Goal: Information Seeking & Learning: Ask a question

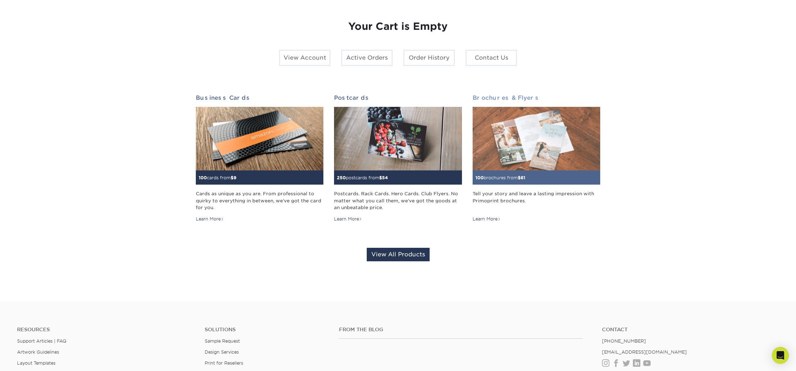
scroll to position [87, 0]
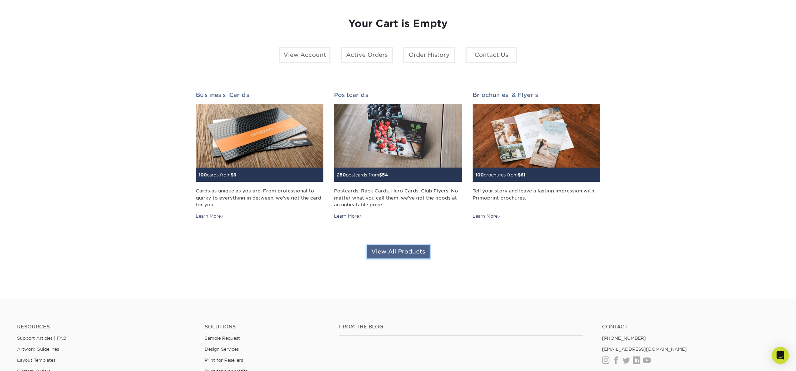
click at [394, 257] on link "View All Products" at bounding box center [398, 252] width 63 height 14
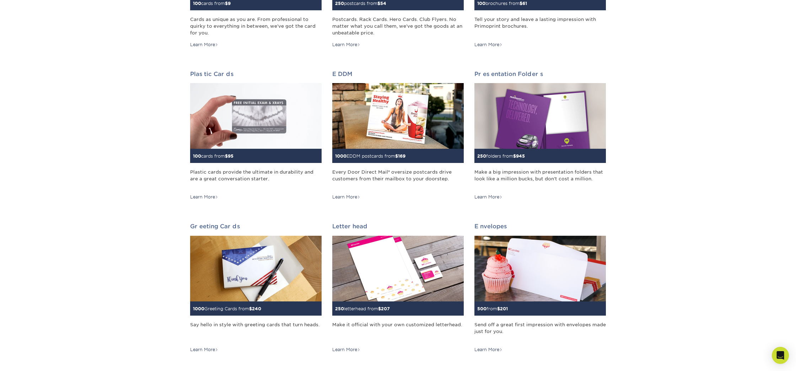
scroll to position [207, 0]
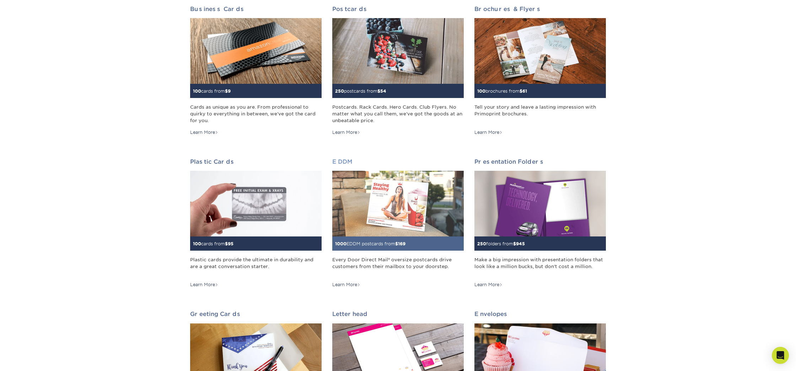
click at [352, 203] on img at bounding box center [397, 204] width 131 height 66
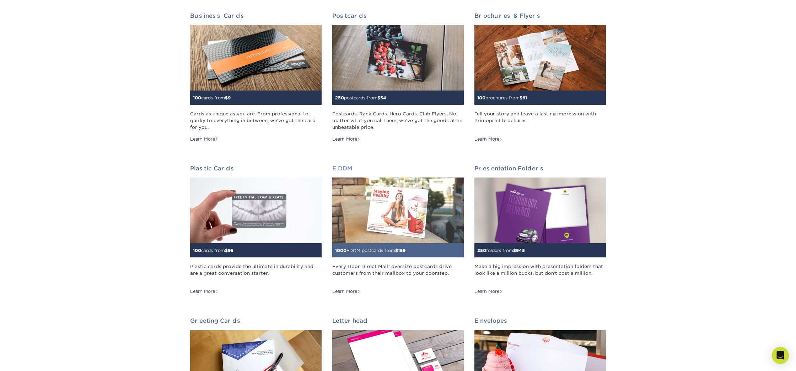
scroll to position [109, 0]
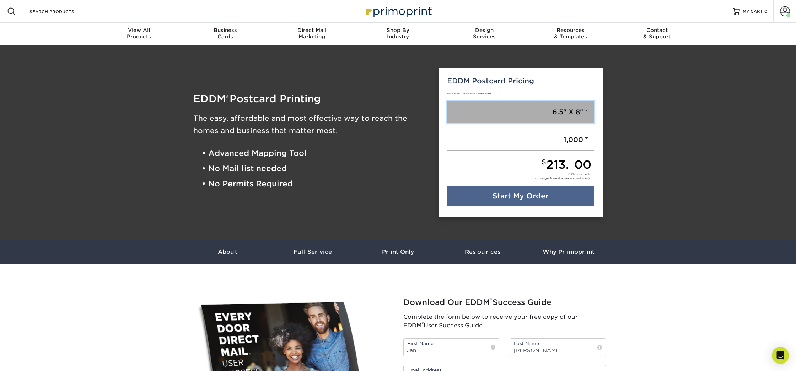
click at [570, 113] on link "6.5" X 8"" at bounding box center [520, 112] width 147 height 22
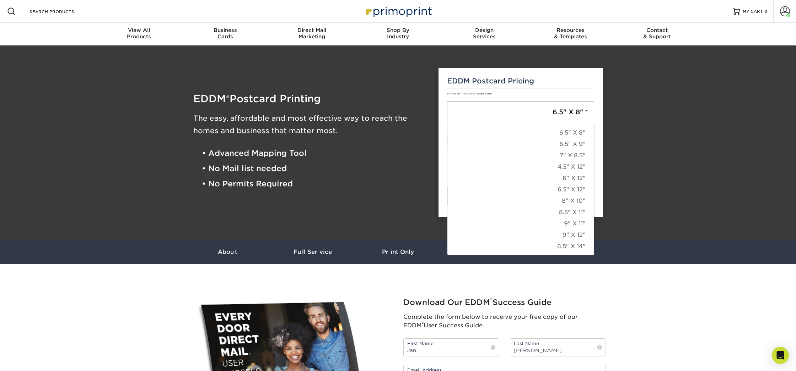
click at [367, 166] on li "• No Mail list needed" at bounding box center [315, 168] width 226 height 15
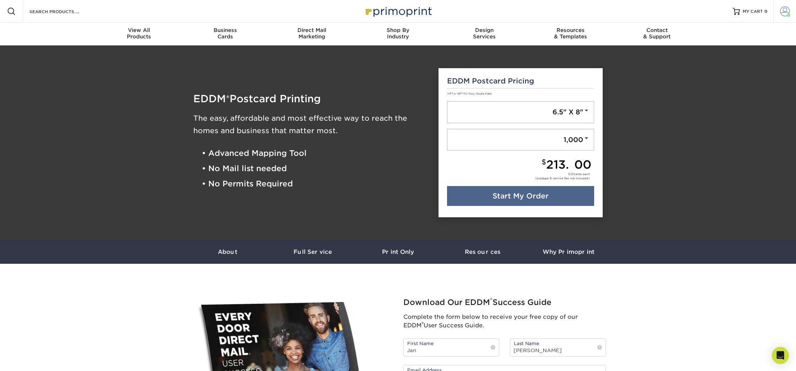
click at [792, 12] on link "Account" at bounding box center [784, 11] width 23 height 23
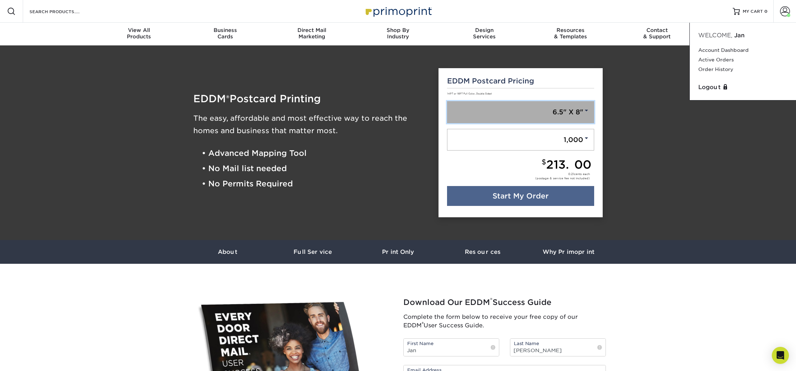
click at [565, 108] on link "6.5" X 8"" at bounding box center [520, 112] width 147 height 22
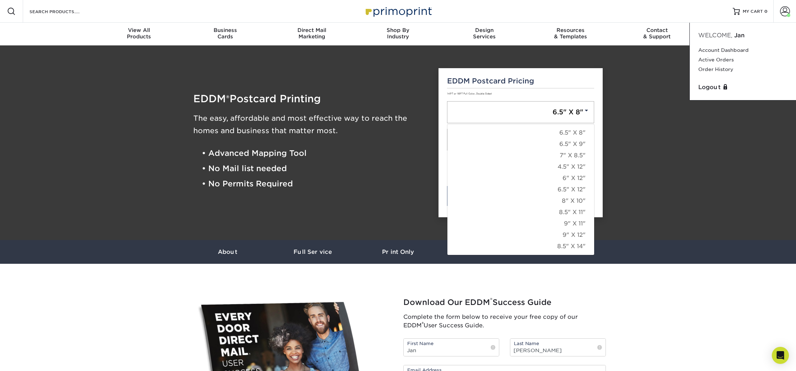
click at [370, 194] on div "EDDM ® Postcard Printing The easy, affordable and most effective way to reach t…" at bounding box center [310, 143] width 245 height 167
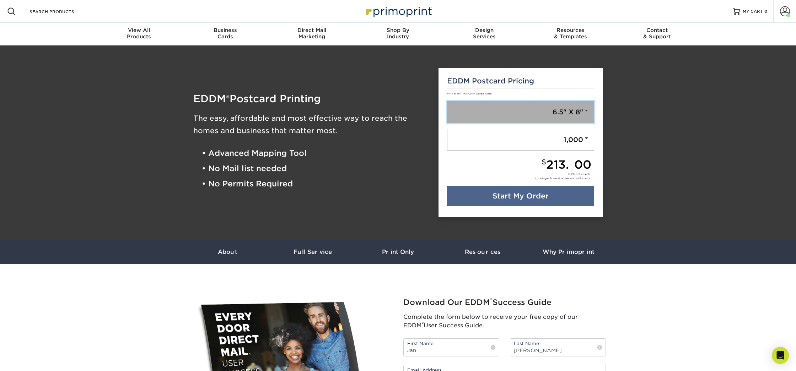
click at [538, 119] on link "6.5" X 8"" at bounding box center [520, 112] width 147 height 22
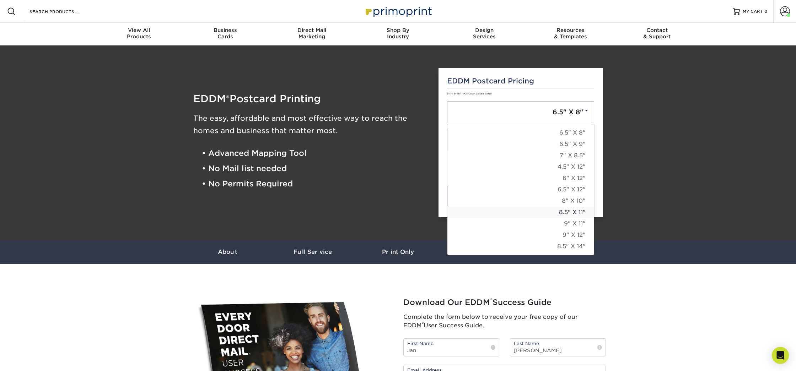
click at [571, 214] on link "8.5" X 11"" at bounding box center [520, 212] width 147 height 11
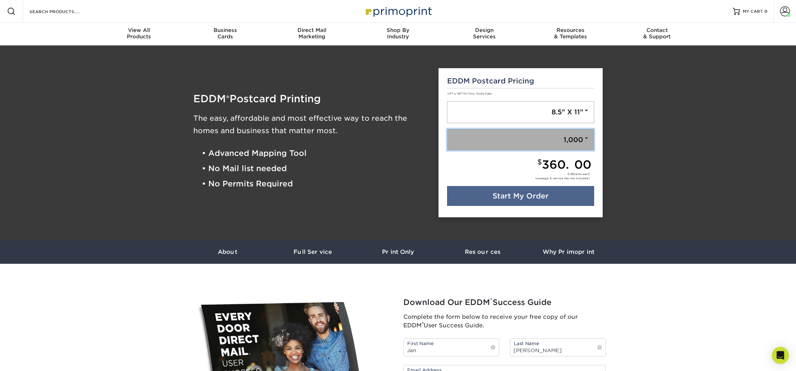
click at [552, 134] on link "1,000" at bounding box center [520, 140] width 147 height 22
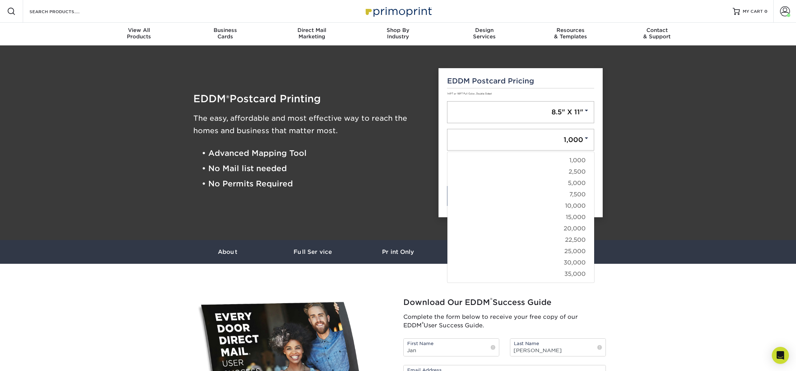
click at [378, 152] on li "• Advanced Mapping Tool" at bounding box center [315, 153] width 226 height 15
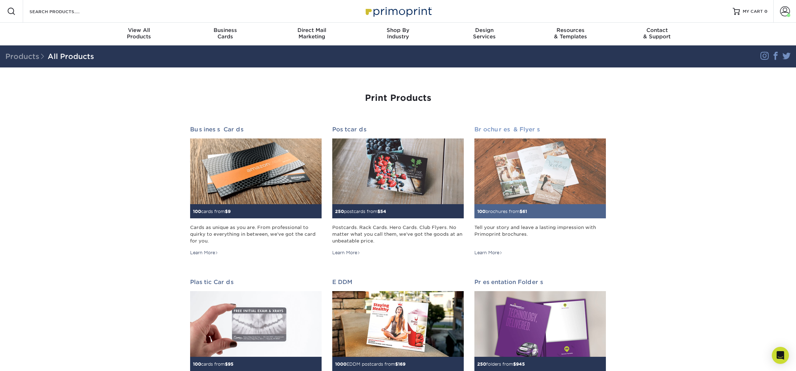
click at [507, 175] on img at bounding box center [539, 172] width 131 height 66
click at [514, 174] on img at bounding box center [539, 172] width 131 height 66
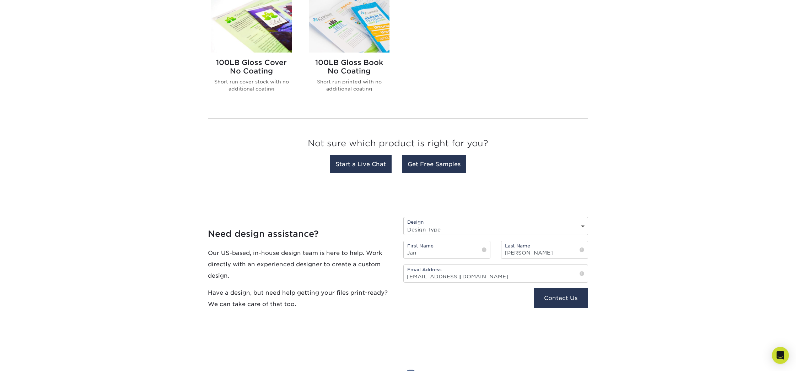
scroll to position [562, 0]
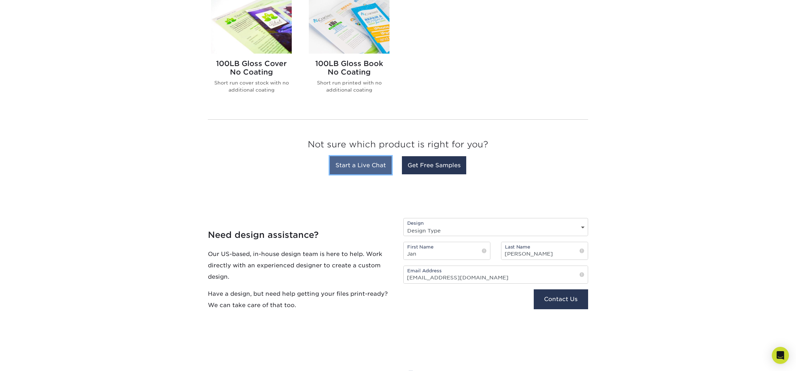
click at [377, 172] on link "Start a Live Chat" at bounding box center [361, 165] width 62 height 18
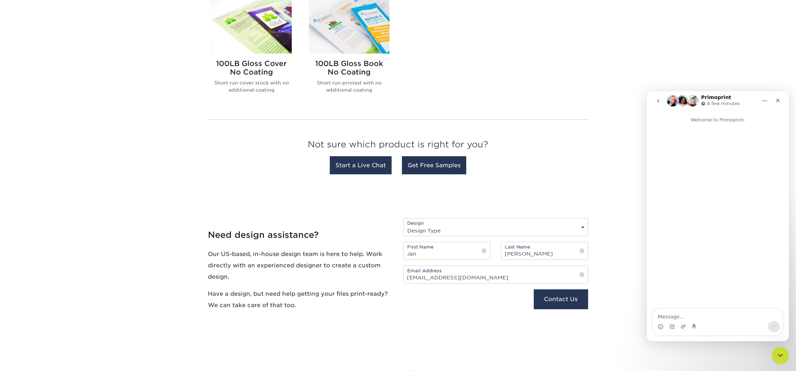
scroll to position [566, 0]
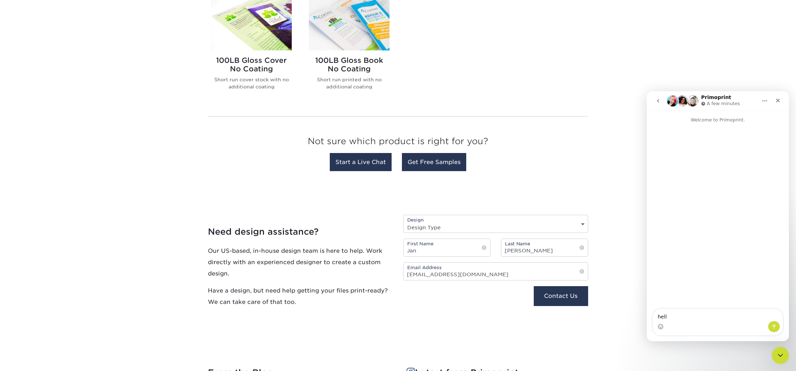
type textarea "hello"
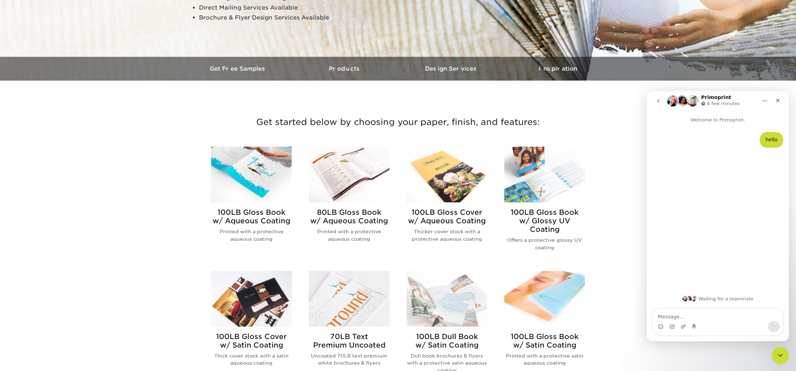
scroll to position [165, 0]
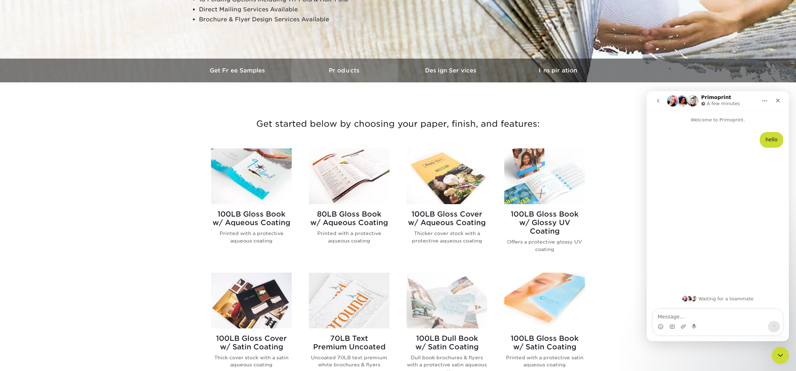
click at [341, 71] on h3 "Products" at bounding box center [344, 70] width 107 height 7
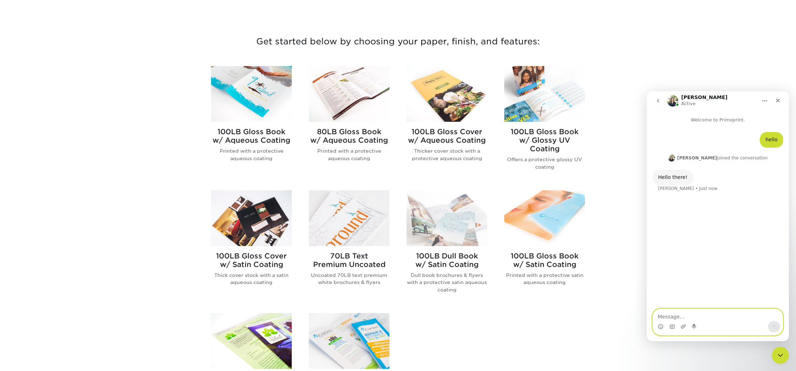
click at [690, 316] on textarea "Message…" at bounding box center [718, 315] width 130 height 12
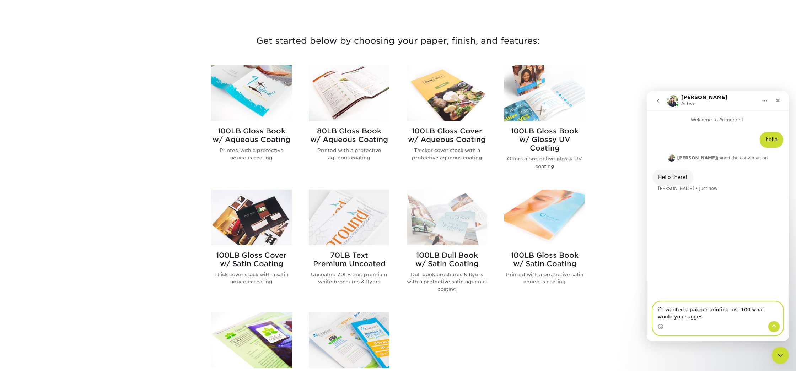
type textarea "if i wanted a papper printing just 100 what would you suggest"
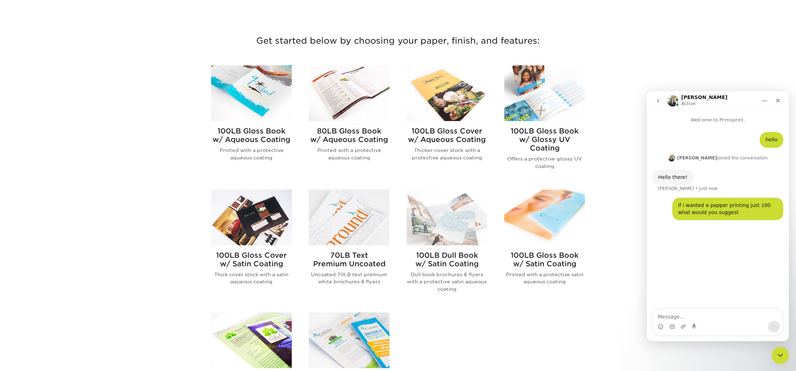
click at [533, 106] on img at bounding box center [544, 93] width 81 height 56
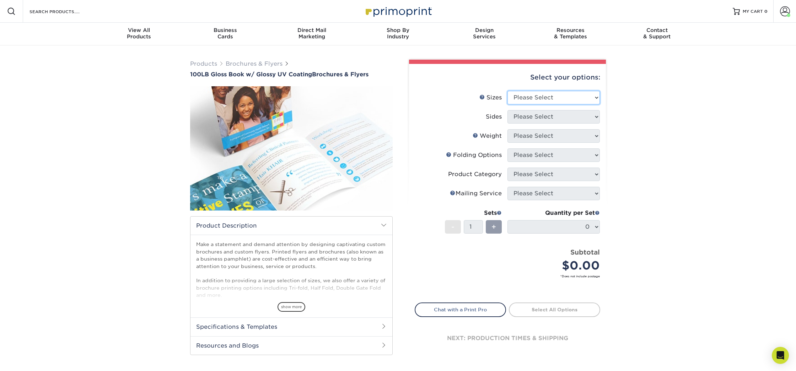
click at [528, 98] on select "Please Select 3.67" x 8.5" 4" x 6" 4" x 8.5" 4" x 9" 4" x 11" 4.25" x 5.5" 4.25…" at bounding box center [553, 98] width 92 height 14
select select "8.50x11.00"
click at [507, 91] on select "Please Select 3.67" x 8.5" 4" x 6" 4" x 8.5" 4" x 9" 4" x 11" 4.25" x 5.5" 4.25…" at bounding box center [553, 98] width 92 height 14
click at [539, 117] on select "Please Select Print Both Sides Print Front Only" at bounding box center [553, 117] width 92 height 14
select select "32d3c223-f82c-492b-b915-ba065a00862f"
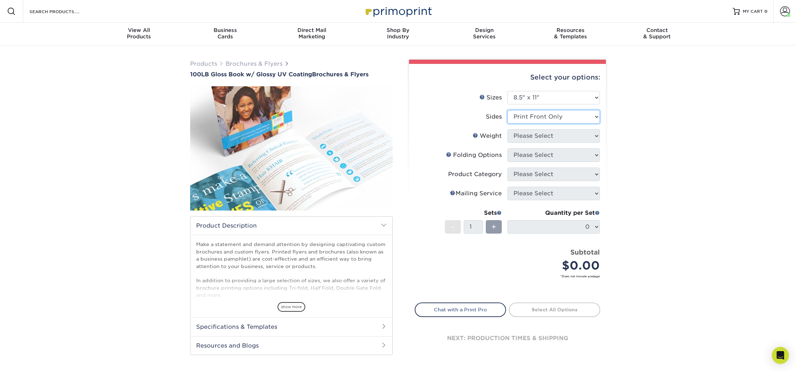
click at [507, 110] on select "Please Select Print Both Sides Print Front Only" at bounding box center [553, 117] width 92 height 14
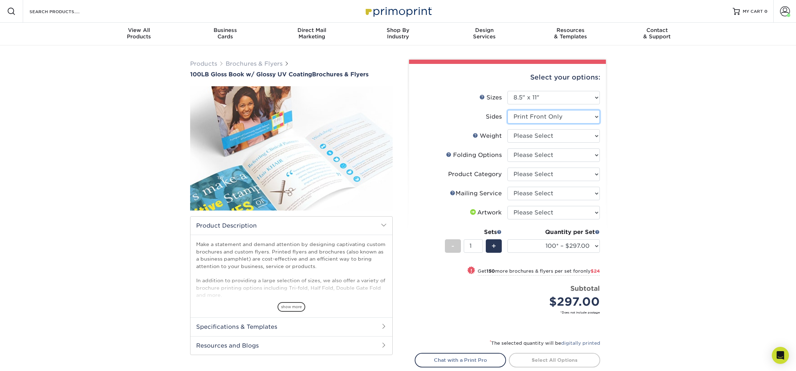
scroll to position [2, 0]
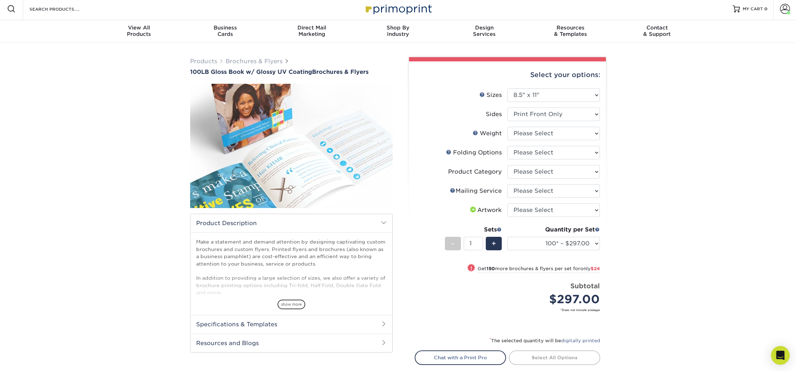
click at [777, 355] on icon "Open Intercom Messenger" at bounding box center [780, 355] width 8 height 9
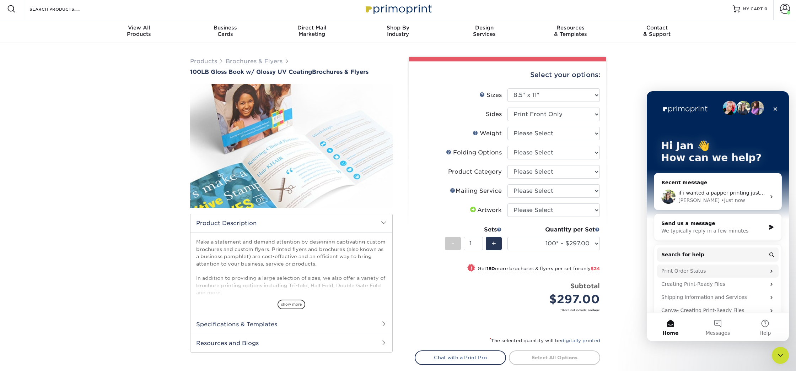
scroll to position [50, 0]
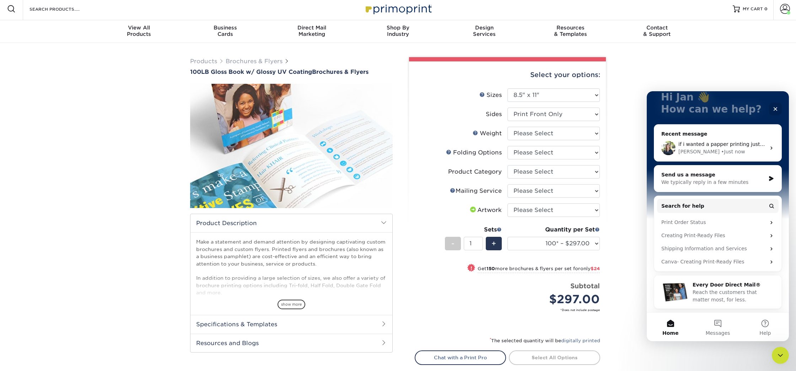
click at [650, 84] on div "Products Brochures & Flyers 100LB Gloss Book w/ Glossy UV Coating Brochures & F…" at bounding box center [398, 238] width 796 height 390
click at [781, 108] on div "Close" at bounding box center [775, 109] width 13 height 13
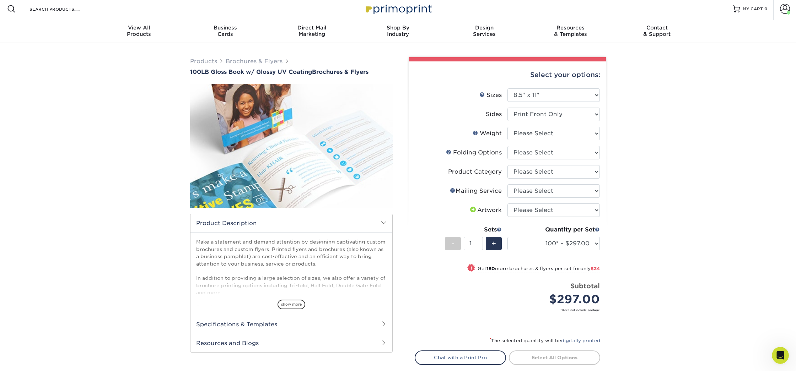
scroll to position [0, 0]
click at [539, 135] on select "Please Select 100LB" at bounding box center [553, 134] width 92 height 14
select select "100LB"
click at [507, 127] on select "Please Select 100LB" at bounding box center [553, 134] width 92 height 14
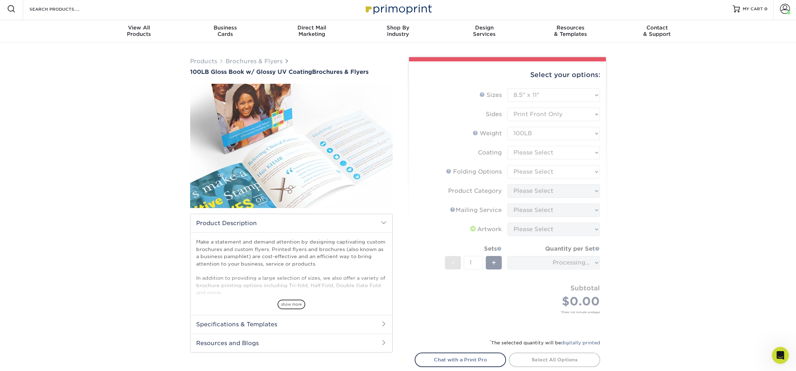
click at [537, 151] on form "Sizes Help Sizes Please Select 3.67" x 8.5" 4" x 6" 4" x 8.5" 4" x 9" 4" x 11" …" at bounding box center [507, 209] width 185 height 242
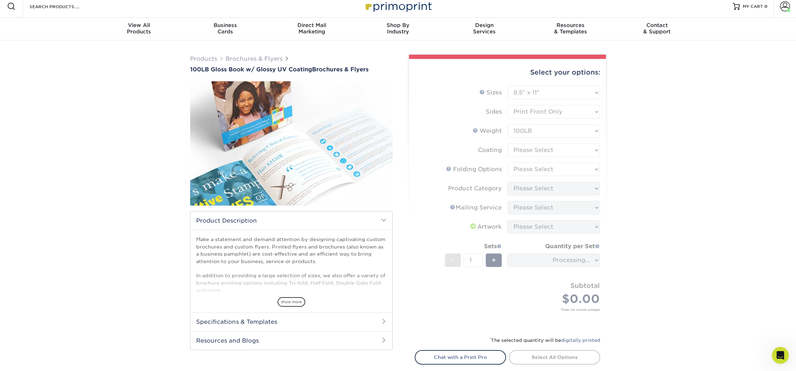
scroll to position [6, 0]
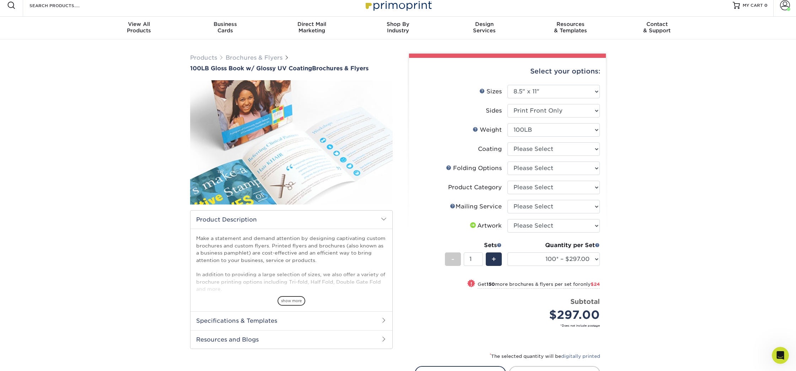
drag, startPoint x: 750, startPoint y: 278, endPoint x: 740, endPoint y: 271, distance: 12.2
click at [750, 277] on div "Products Brochures & Flyers 100LB Gloss Book w/ Glossy UV Coating Brochures & F…" at bounding box center [398, 244] width 796 height 410
click at [551, 152] on select at bounding box center [553, 149] width 92 height 14
click at [728, 181] on div "Products Brochures & Flyers 100LB Gloss Book w/ Glossy UV Coating Brochures & F…" at bounding box center [398, 244] width 796 height 410
click at [568, 170] on select "Please Select FLAT - No Folding Accordion Fold Half-Fold (Vertical) Half-Fold (…" at bounding box center [553, 169] width 92 height 14
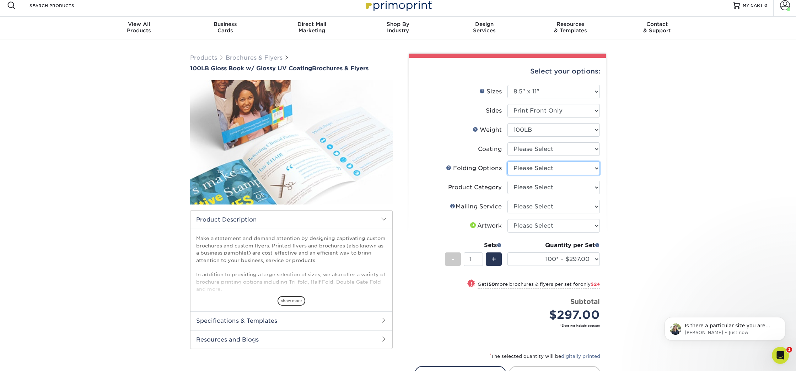
scroll to position [0, 0]
select select "9b1d5825-34d1-4721-9874-ed79abb003d7"
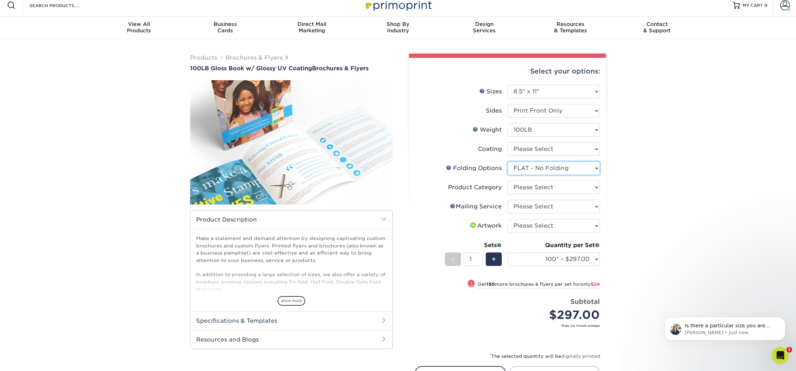
click at [507, 162] on select "Please Select FLAT - No Folding Accordion Fold Half-Fold (Vertical) Half-Fold (…" at bounding box center [553, 169] width 92 height 14
click at [567, 182] on select "Please Select Flyers and Brochures" at bounding box center [553, 188] width 92 height 14
select select "1a668080-6b7c-4174-b399-2c3833b27ef4"
click at [507, 181] on select "Please Select Flyers and Brochures" at bounding box center [553, 188] width 92 height 14
click at [568, 204] on select "Please Select No Direct Mailing Service No, I will mail/stamp/imprint Direct Ma…" at bounding box center [553, 207] width 92 height 14
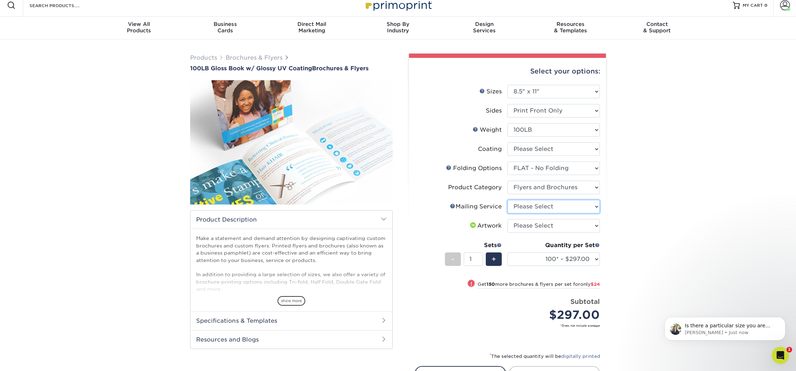
select select "934e270e-9523-48b9-93c7-78b0896e16a6"
click at [507, 200] on select "Please Select No Direct Mailing Service No, I will mail/stamp/imprint Direct Ma…" at bounding box center [553, 207] width 92 height 14
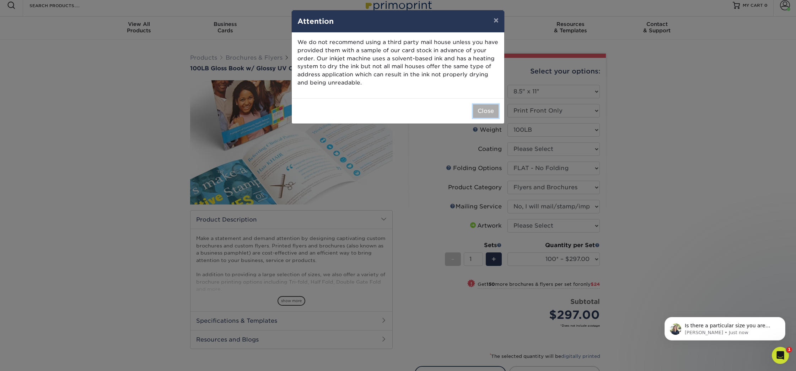
click at [479, 113] on button "Close" at bounding box center [486, 111] width 26 height 14
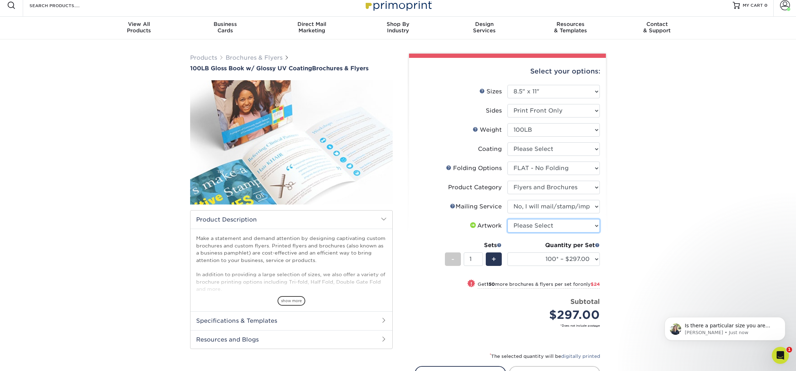
click at [549, 227] on select "Please Select I will upload files I need a design - $175" at bounding box center [553, 226] width 92 height 14
select select "upload"
click at [507, 219] on select "Please Select I will upload files I need a design - $175" at bounding box center [553, 226] width 92 height 14
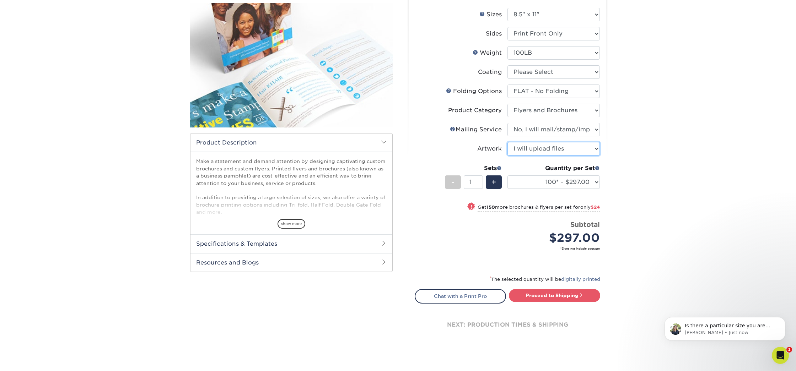
scroll to position [86, 0]
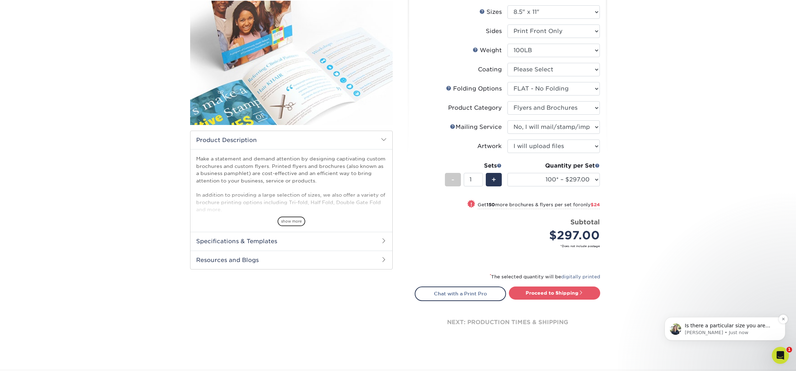
click at [744, 331] on p "[PERSON_NAME] • Just now" at bounding box center [731, 333] width 92 height 6
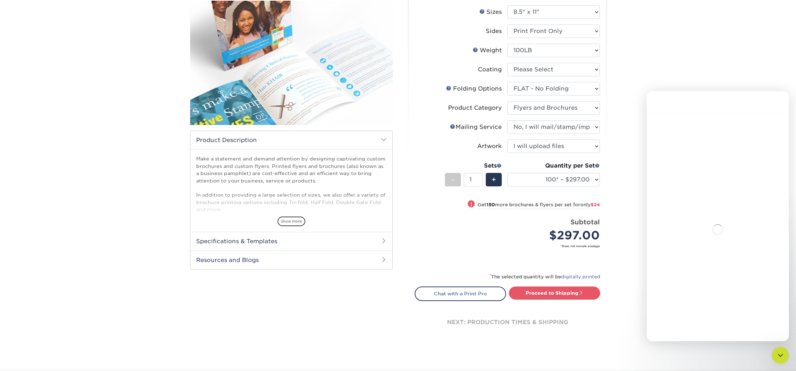
scroll to position [1, 0]
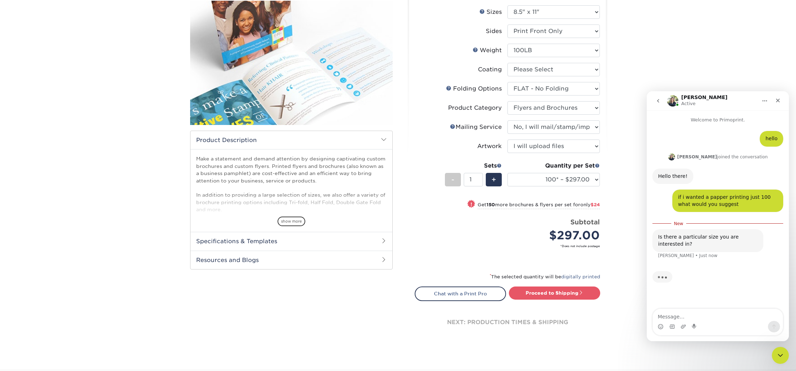
drag, startPoint x: 687, startPoint y: 319, endPoint x: 682, endPoint y: 318, distance: 5.8
click at [683, 318] on textarea "Message…" at bounding box center [718, 315] width 130 height 12
type textarea "8.5 by 11"
type textarea "\"
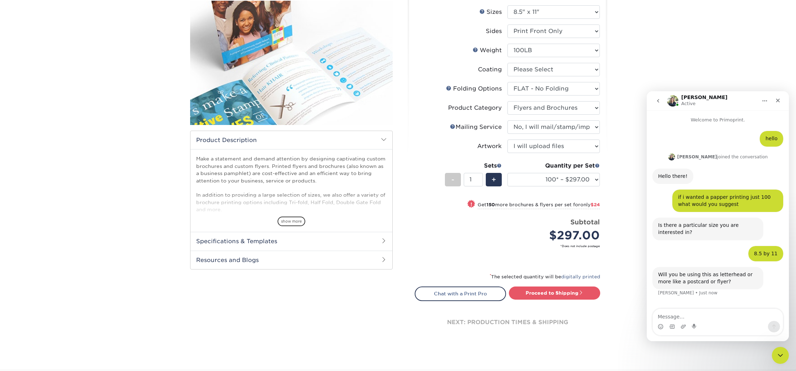
click at [706, 312] on textarea "Message…" at bounding box center [718, 315] width 130 height 12
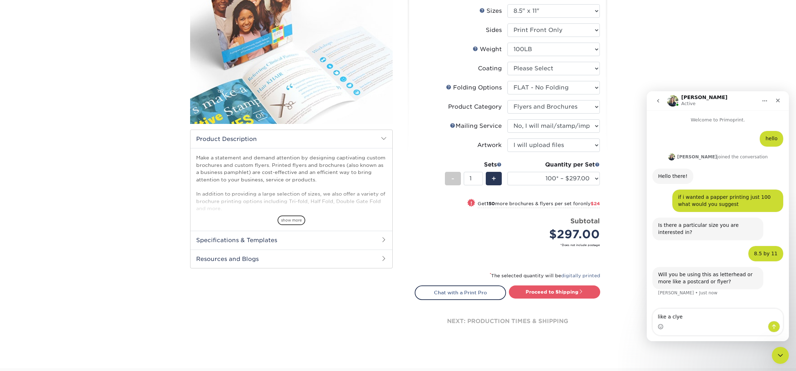
type textarea "like a clyer"
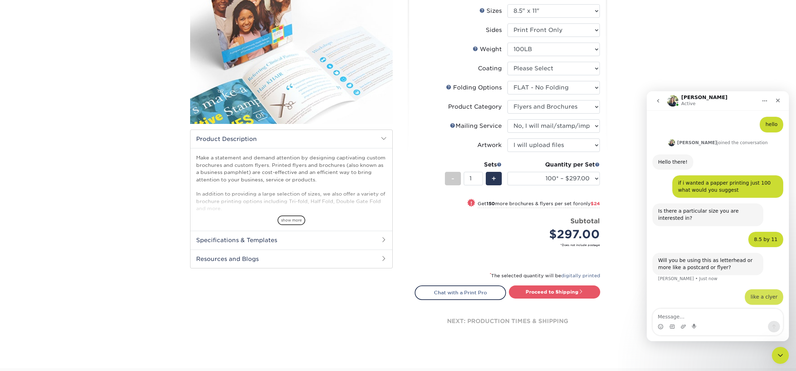
scroll to position [18, 0]
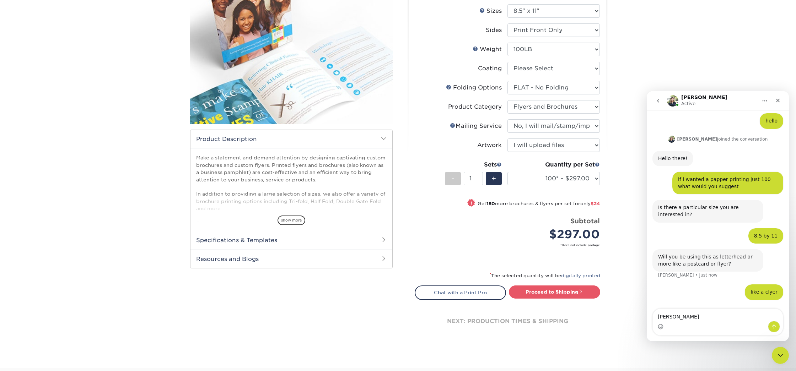
type textarea "flyer"
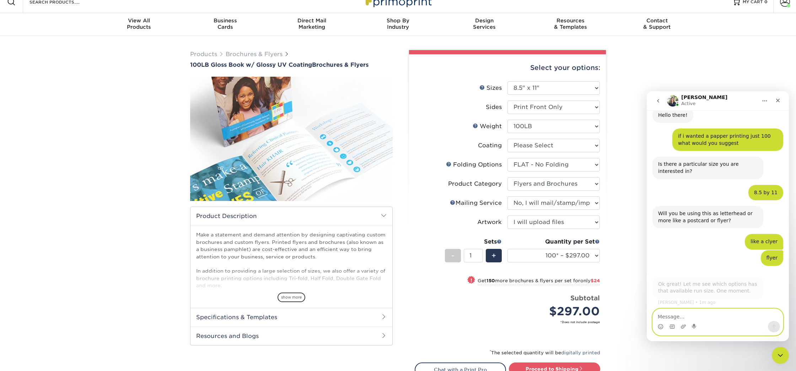
scroll to position [62, 0]
